Goal: Information Seeking & Learning: Learn about a topic

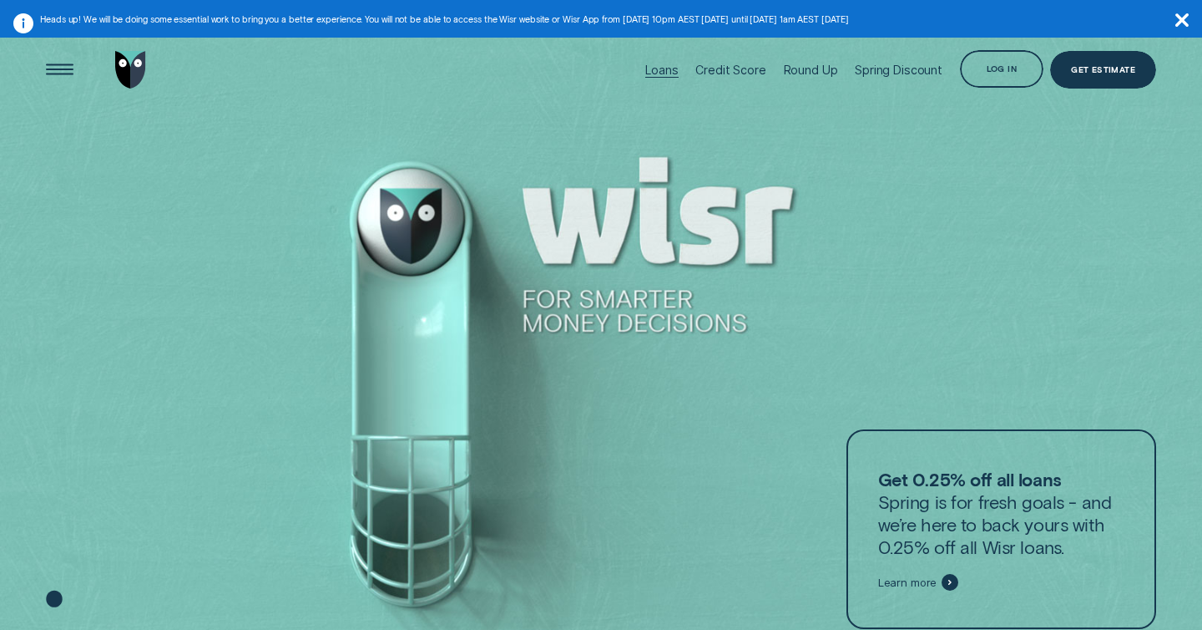
click at [666, 67] on div "Loans" at bounding box center [661, 70] width 33 height 14
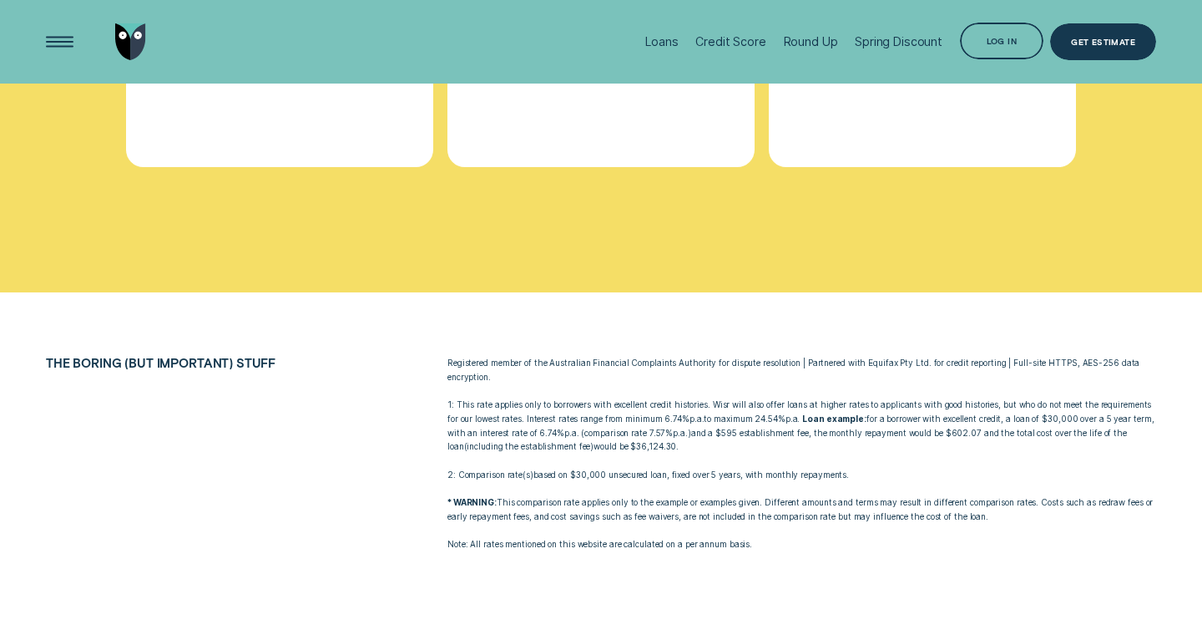
scroll to position [5618, 0]
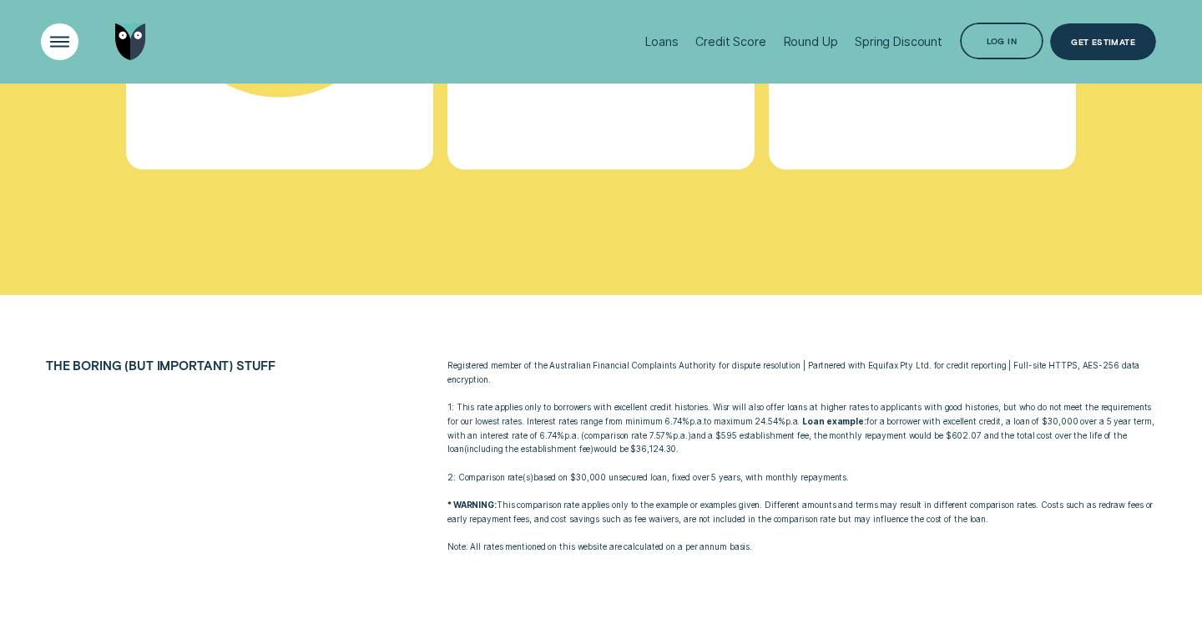
click at [51, 45] on div "Open Menu" at bounding box center [59, 41] width 53 height 53
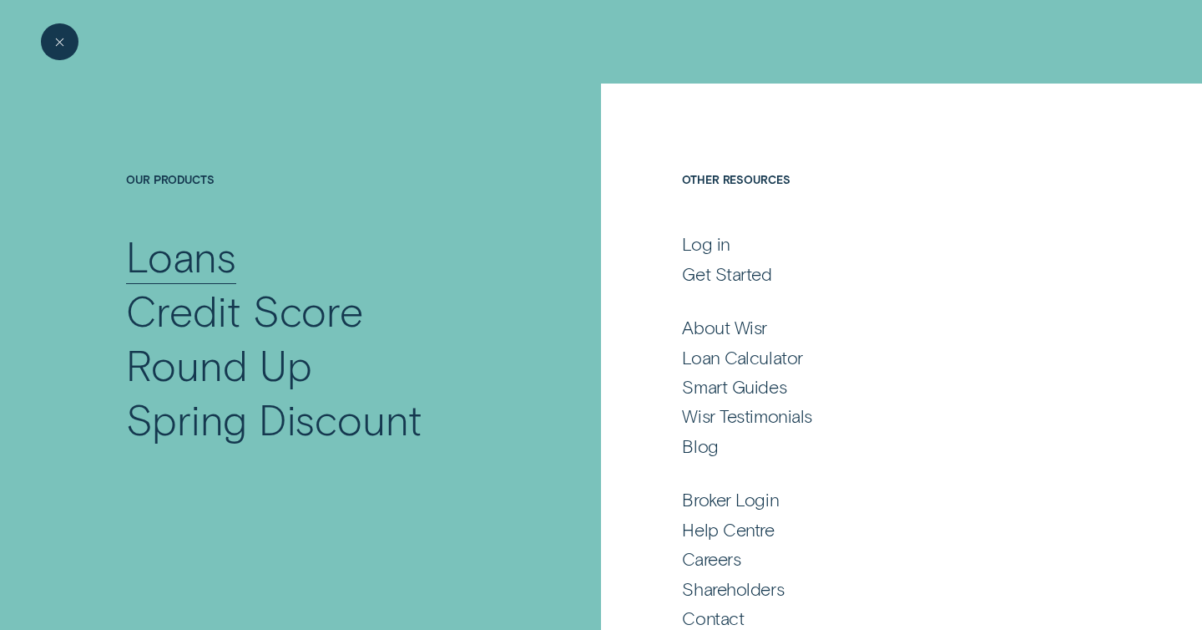
click at [182, 262] on div "Loans" at bounding box center [181, 256] width 110 height 54
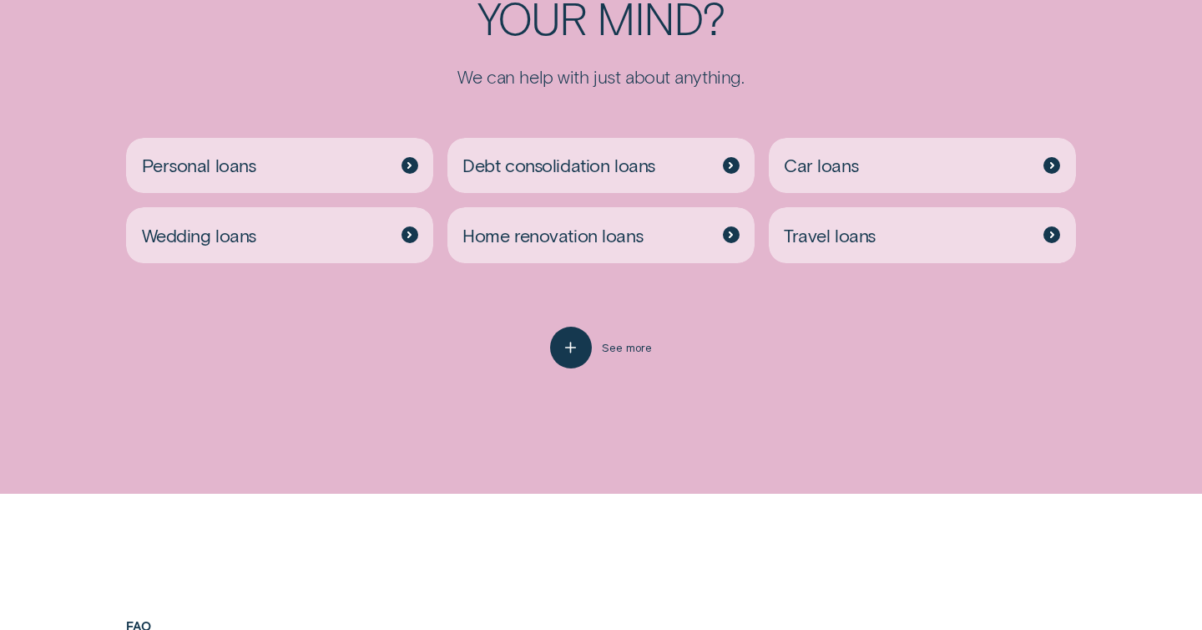
scroll to position [3443, 0]
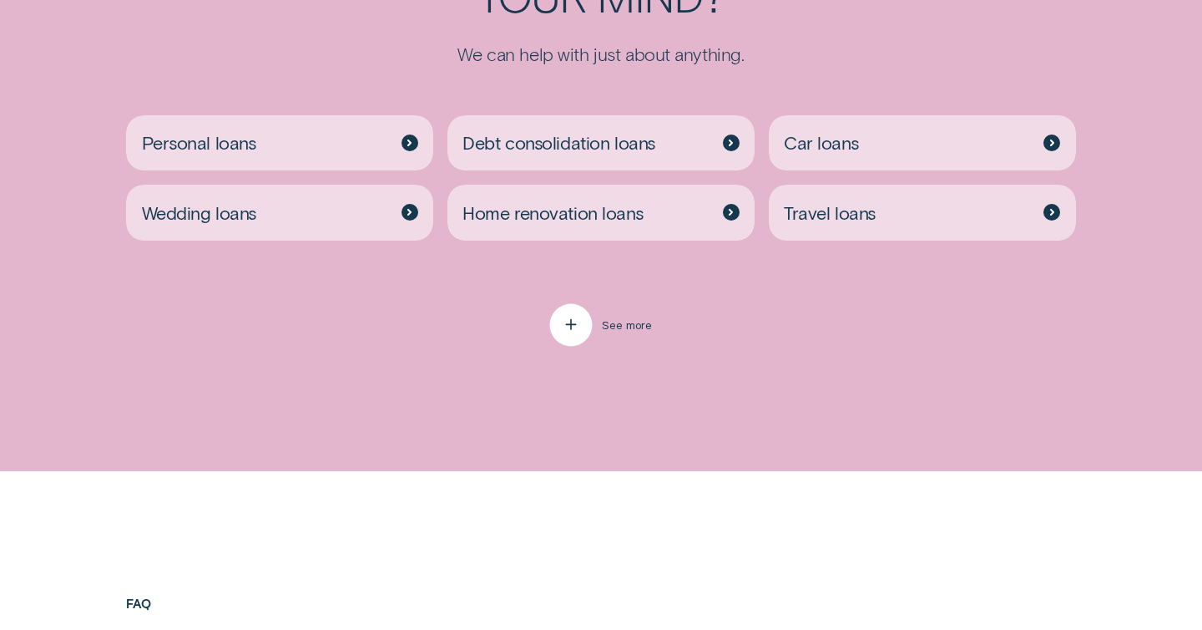
click at [565, 332] on icon "button" at bounding box center [570, 325] width 21 height 26
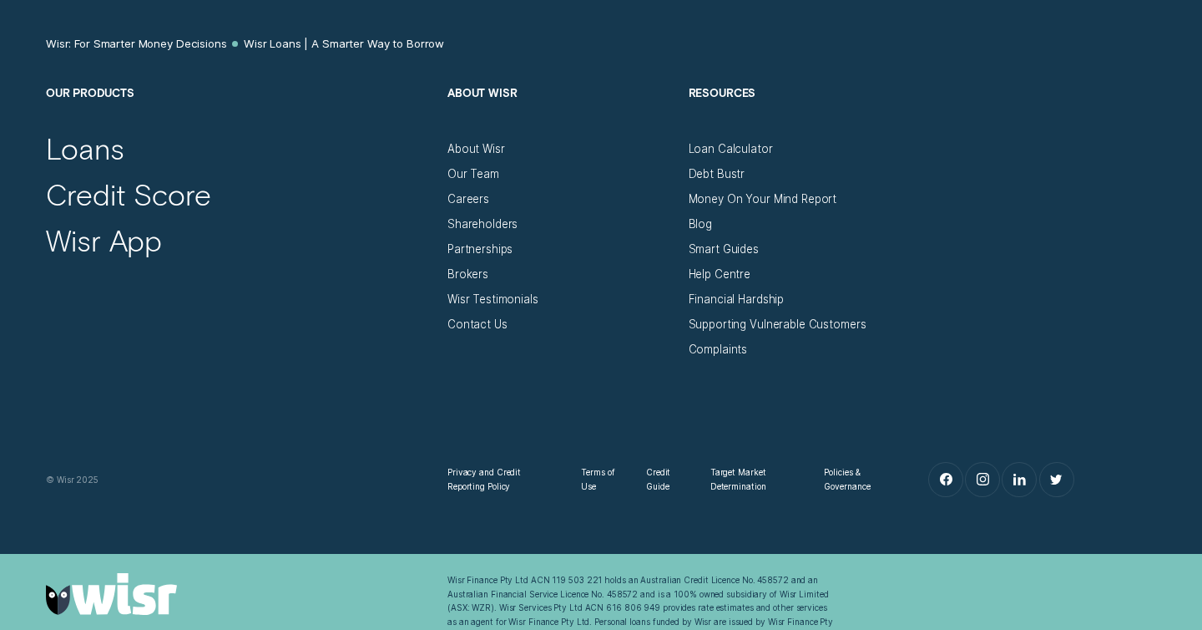
scroll to position [6783, 0]
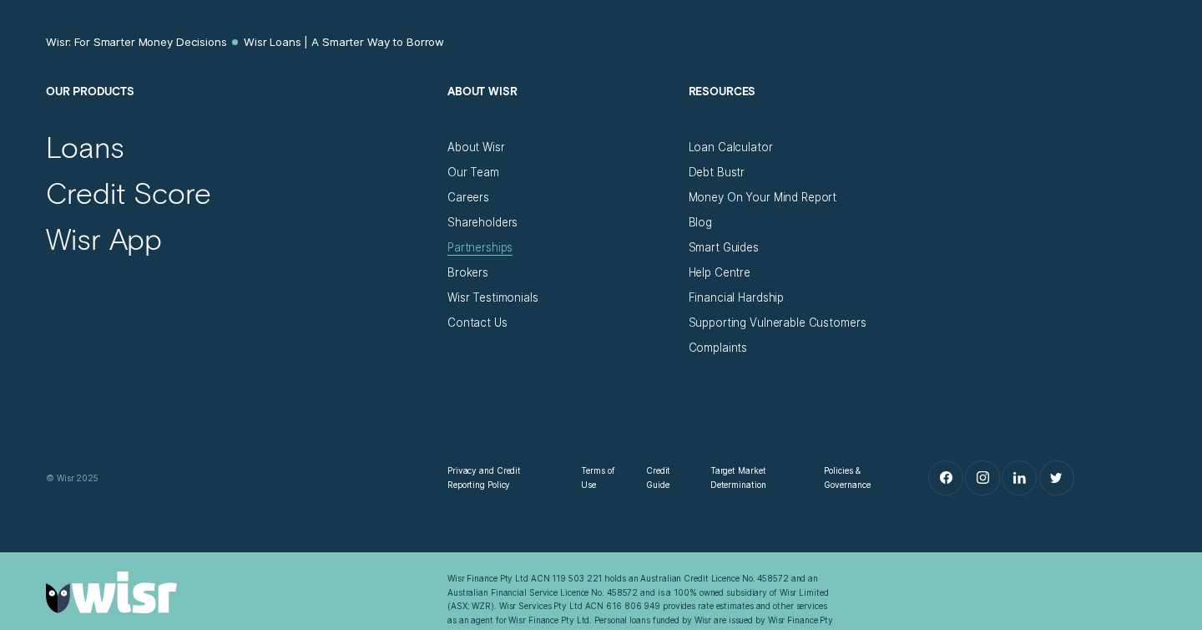
click at [493, 247] on div "Partnerships" at bounding box center [480, 247] width 65 height 14
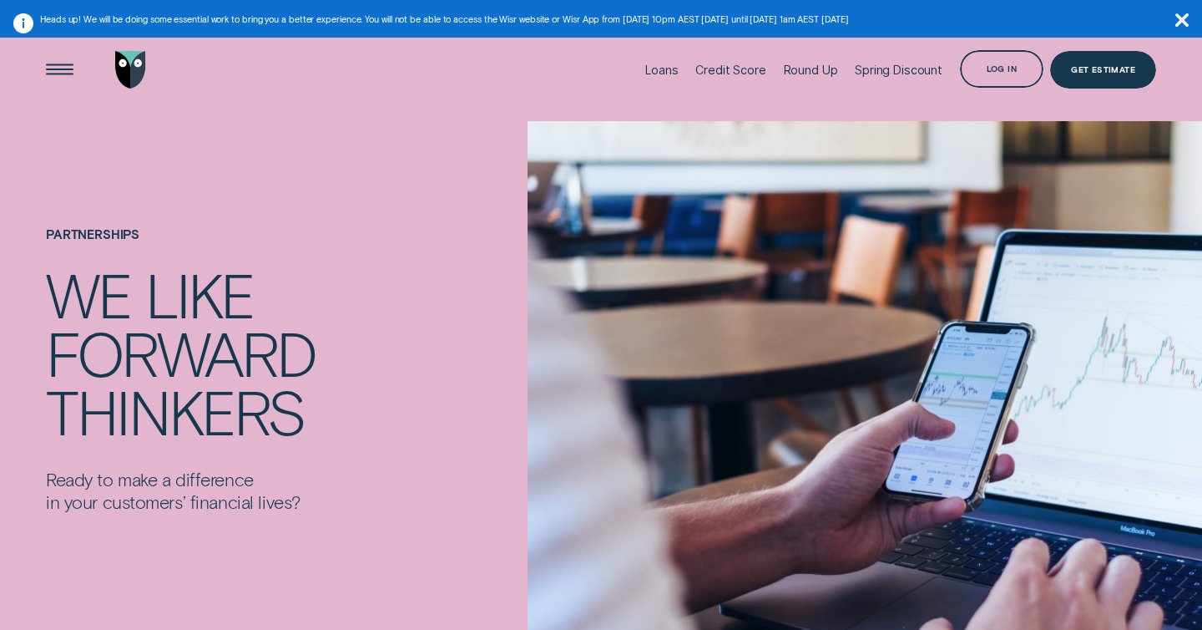
click at [1186, 18] on icon "button" at bounding box center [1182, 19] width 13 height 13
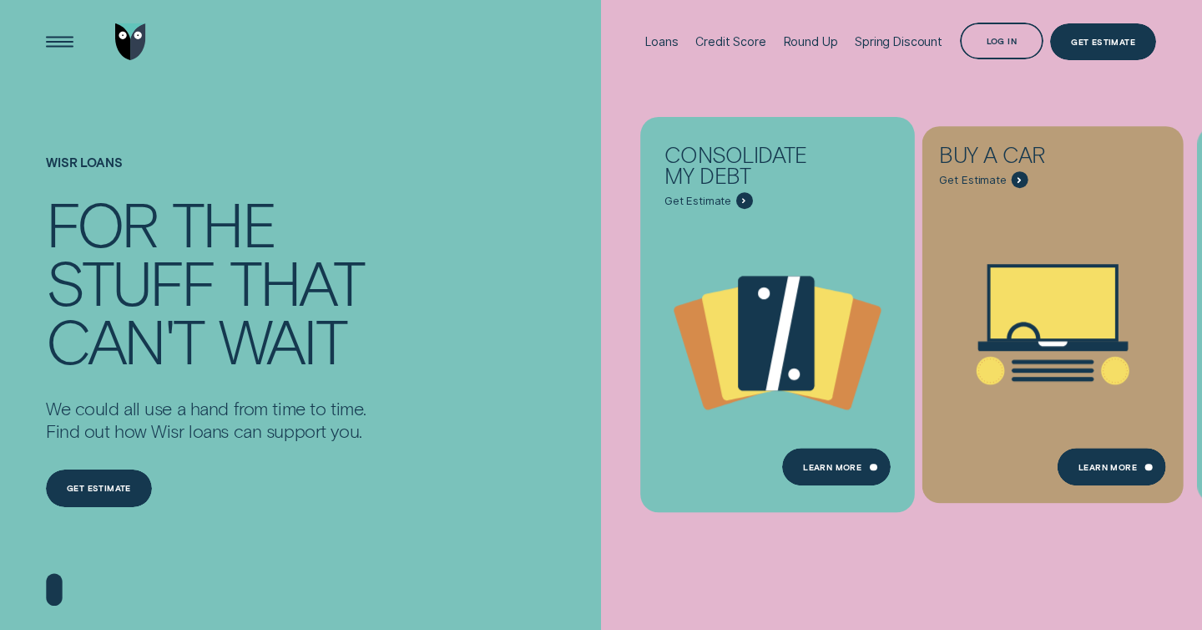
click at [679, 256] on icon "Consolidate my debt - Learn more" at bounding box center [777, 335] width 275 height 210
